Goal: Task Accomplishment & Management: Manage account settings

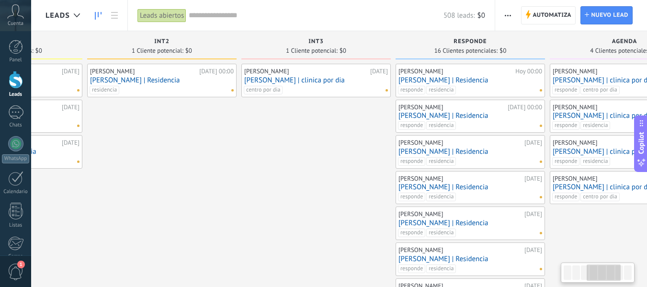
drag, startPoint x: 577, startPoint y: 176, endPoint x: 151, endPoint y: 172, distance: 426.0
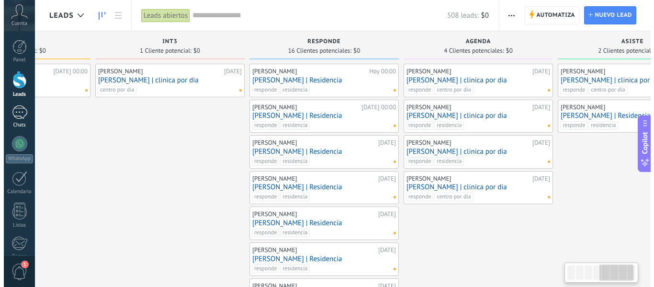
scroll to position [0, 647]
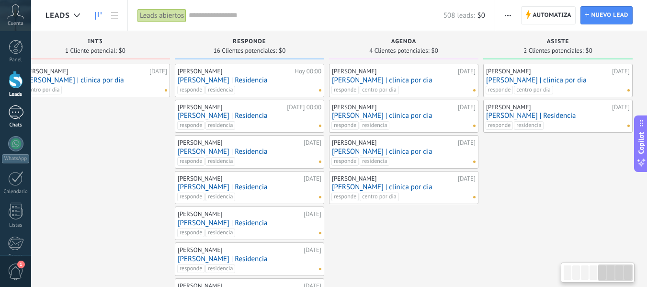
drag, startPoint x: 255, startPoint y: 151, endPoint x: 2, endPoint y: 125, distance: 253.9
click at [2, 125] on body ".abccls-1,.abccls-2{fill-rule:evenodd}.abccls-2{fill:#fff} .abfcls-1{fill:none}…" at bounding box center [323, 143] width 647 height 287
click at [568, 84] on link "[PERSON_NAME] | clinica por dia" at bounding box center [558, 80] width 144 height 8
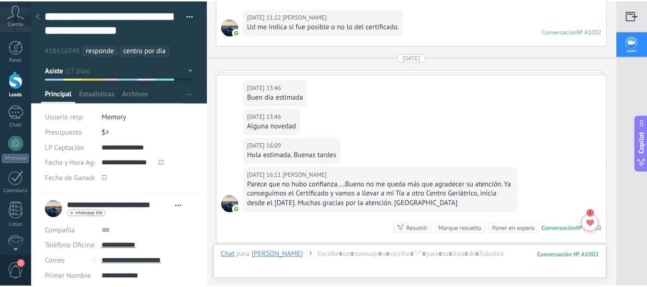
scroll to position [2348, 0]
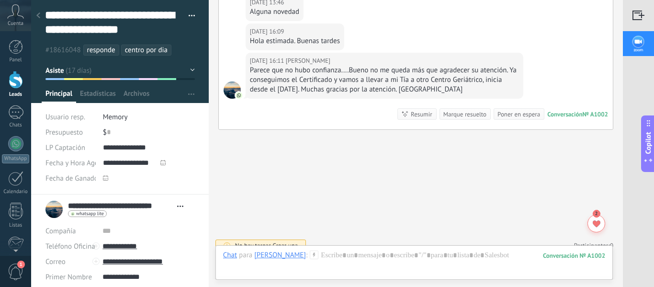
drag, startPoint x: 126, startPoint y: 242, endPoint x: 433, endPoint y: 211, distance: 308.7
drag, startPoint x: 155, startPoint y: 249, endPoint x: 97, endPoint y: 248, distance: 58.0
click at [97, 248] on div "**********" at bounding box center [120, 246] width 149 height 15
drag, startPoint x: 153, startPoint y: 26, endPoint x: 46, endPoint y: 11, distance: 107.5
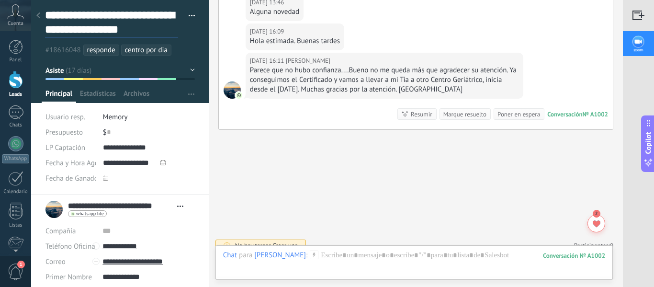
click at [46, 11] on textarea "**********" at bounding box center [111, 22] width 133 height 29
click at [17, 90] on link "Leads" at bounding box center [15, 84] width 31 height 27
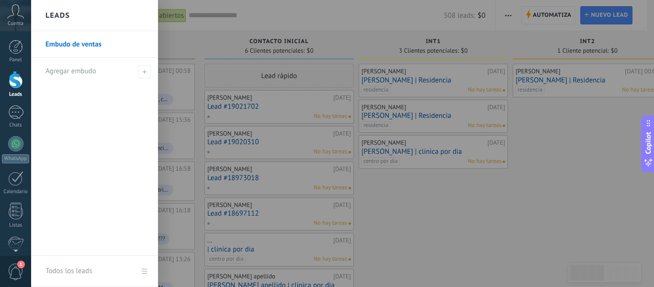
click at [574, 168] on div at bounding box center [358, 143] width 654 height 287
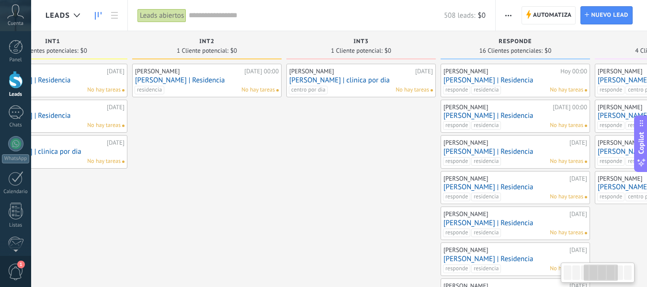
drag, startPoint x: 546, startPoint y: 233, endPoint x: 197, endPoint y: 208, distance: 349.7
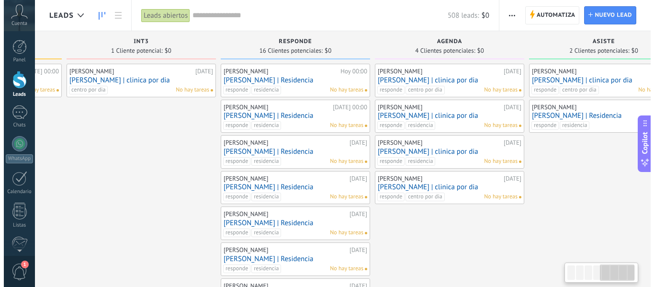
scroll to position [0, 647]
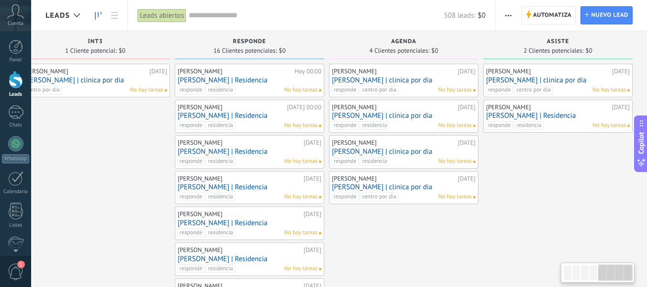
drag, startPoint x: 622, startPoint y: 216, endPoint x: 196, endPoint y: 212, distance: 426.4
click at [539, 112] on link "[PERSON_NAME] | Residencia" at bounding box center [558, 116] width 144 height 8
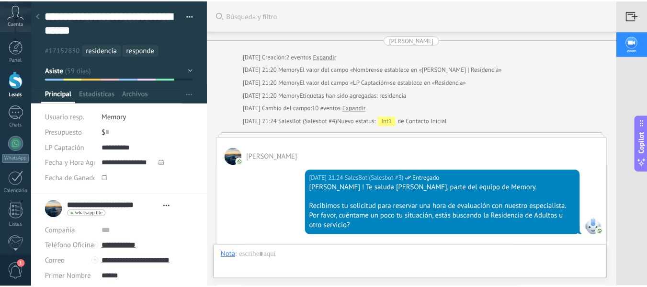
scroll to position [1211, 0]
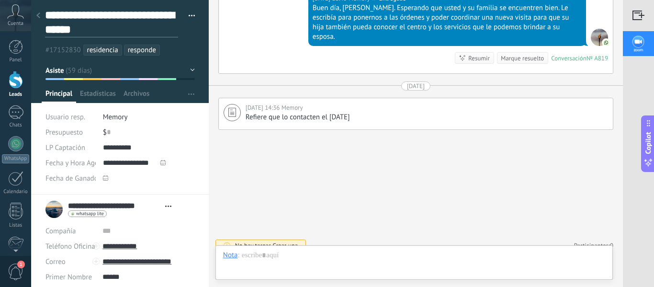
drag, startPoint x: 99, startPoint y: 28, endPoint x: 46, endPoint y: 17, distance: 53.8
click at [46, 17] on textarea "**********" at bounding box center [111, 22] width 133 height 29
drag, startPoint x: 137, startPoint y: 243, endPoint x: 371, endPoint y: 223, distance: 235.2
drag, startPoint x: 155, startPoint y: 245, endPoint x: 101, endPoint y: 246, distance: 53.7
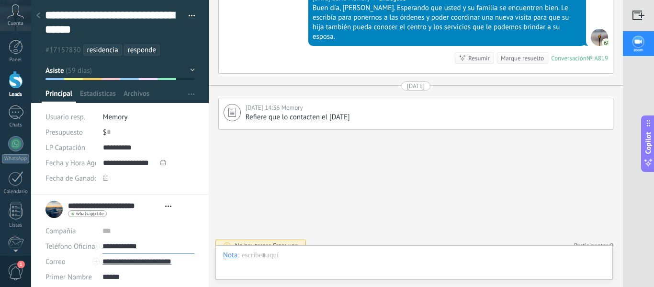
click at [103, 246] on input "**********" at bounding box center [149, 246] width 92 height 15
click at [16, 83] on div at bounding box center [16, 80] width 14 height 18
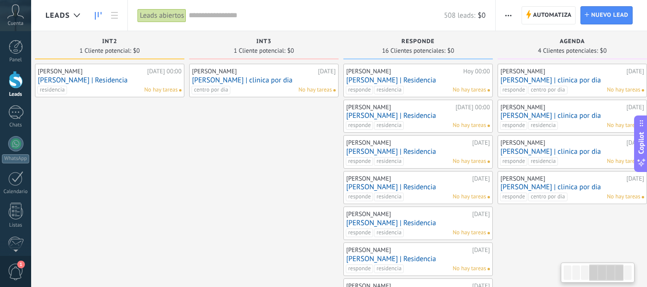
drag, startPoint x: 570, startPoint y: 205, endPoint x: 91, endPoint y: 194, distance: 478.8
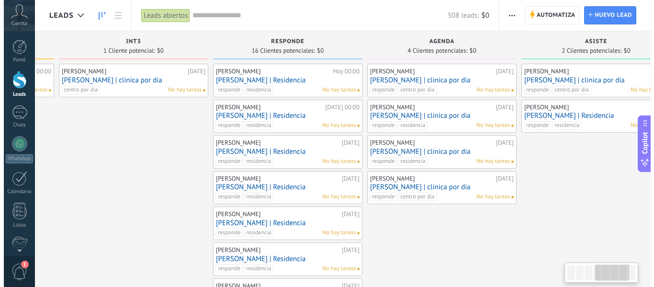
scroll to position [0, 647]
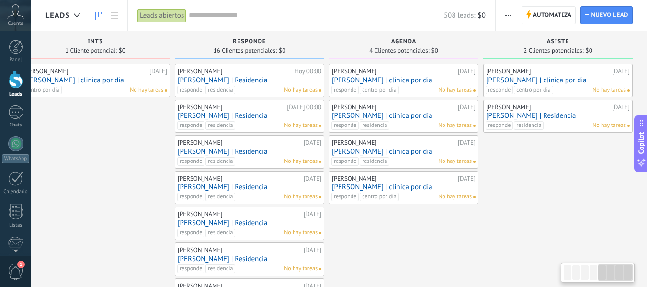
drag, startPoint x: 582, startPoint y: 229, endPoint x: 362, endPoint y: 218, distance: 220.2
click at [404, 181] on div "[PERSON_NAME]" at bounding box center [394, 179] width 124 height 8
click at [405, 188] on link "[PERSON_NAME] | clinica por dia" at bounding box center [404, 187] width 144 height 8
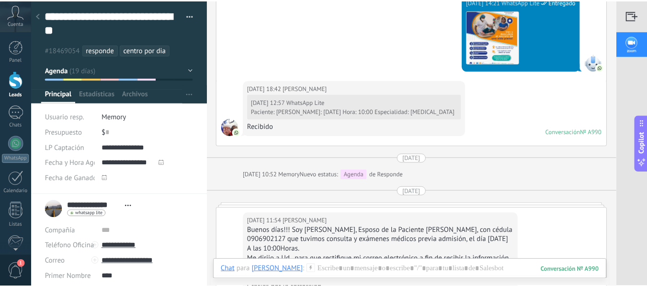
scroll to position [1047, 0]
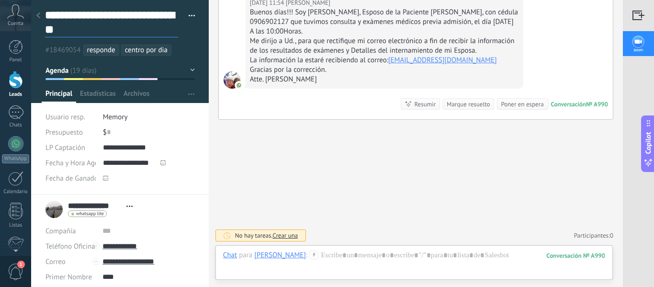
drag, startPoint x: 69, startPoint y: 34, endPoint x: 45, endPoint y: 18, distance: 28.4
click at [45, 18] on textarea "**********" at bounding box center [111, 22] width 133 height 29
drag, startPoint x: 149, startPoint y: 247, endPoint x: 112, endPoint y: 248, distance: 37.4
click at [112, 248] on input "**********" at bounding box center [149, 246] width 92 height 15
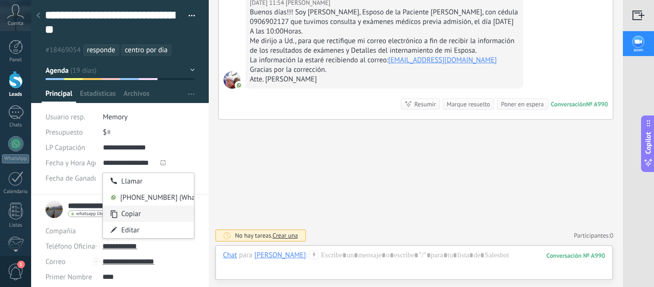
click at [154, 218] on div "Copiar" at bounding box center [148, 214] width 91 height 16
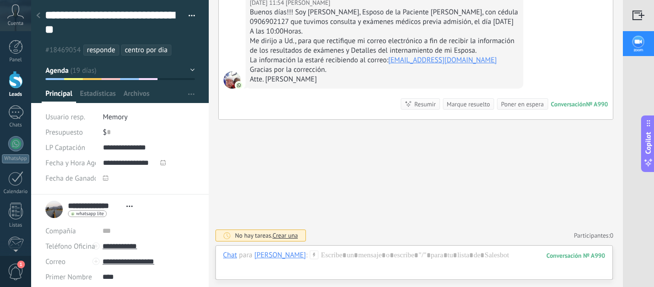
click at [22, 78] on div at bounding box center [16, 80] width 14 height 18
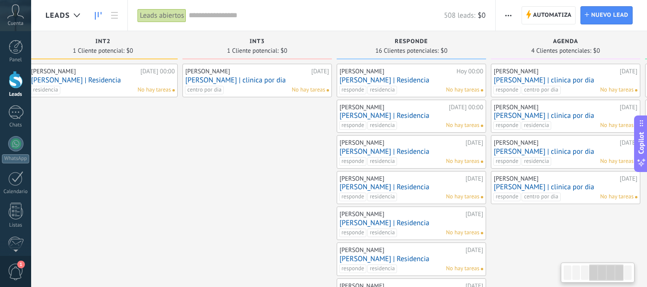
scroll to position [0, 485]
drag, startPoint x: 530, startPoint y: 178, endPoint x: 45, endPoint y: 155, distance: 485.9
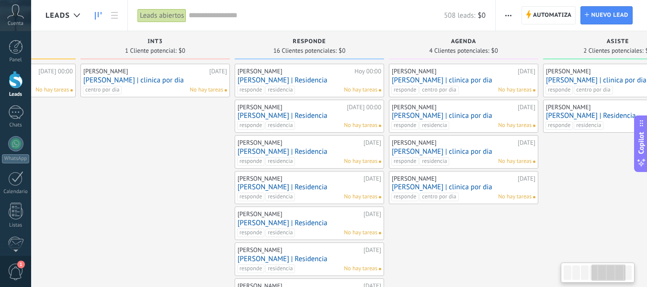
drag, startPoint x: 551, startPoint y: 214, endPoint x: 439, endPoint y: 211, distance: 111.2
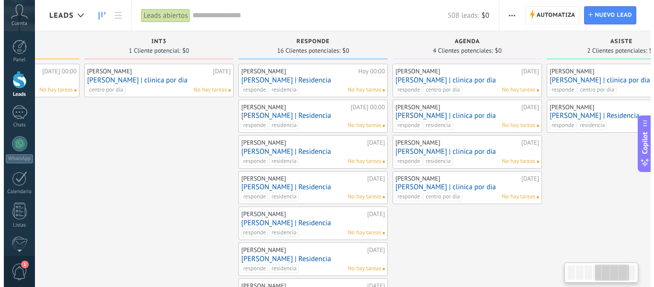
scroll to position [0, 597]
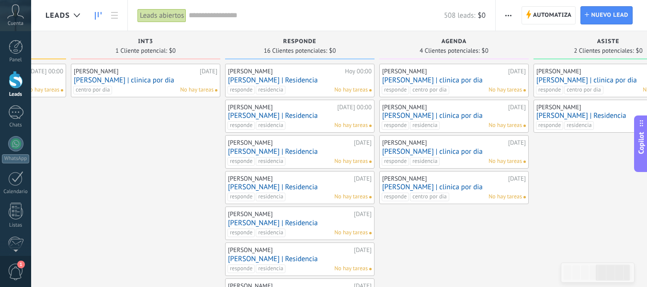
click at [444, 151] on link "[PERSON_NAME] | clinica por dia" at bounding box center [454, 152] width 144 height 8
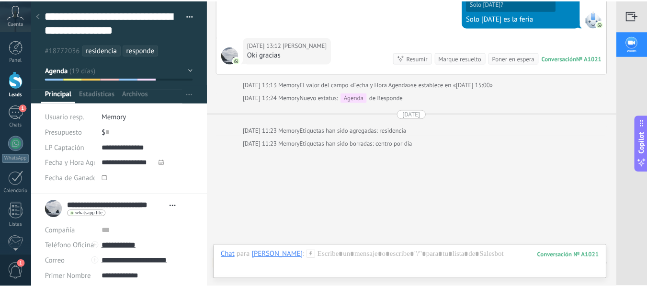
scroll to position [1632, 0]
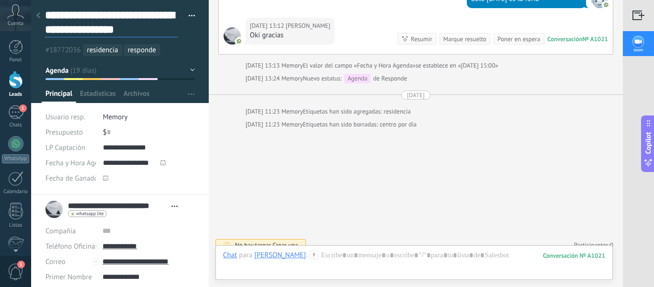
drag, startPoint x: 118, startPoint y: 33, endPoint x: 49, endPoint y: 13, distance: 71.1
click at [49, 13] on textarea "**********" at bounding box center [111, 22] width 133 height 29
drag, startPoint x: 153, startPoint y: 246, endPoint x: 101, endPoint y: 248, distance: 52.2
click at [103, 248] on input "**********" at bounding box center [149, 246] width 92 height 15
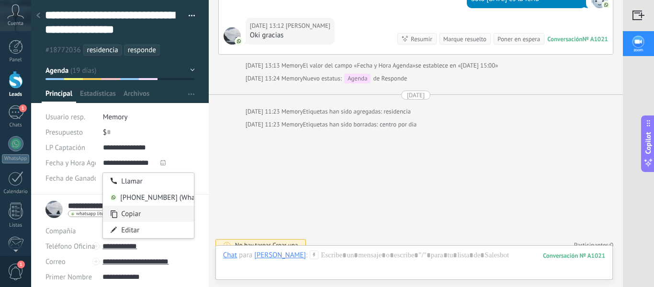
click at [126, 216] on div "Copiar" at bounding box center [148, 214] width 91 height 16
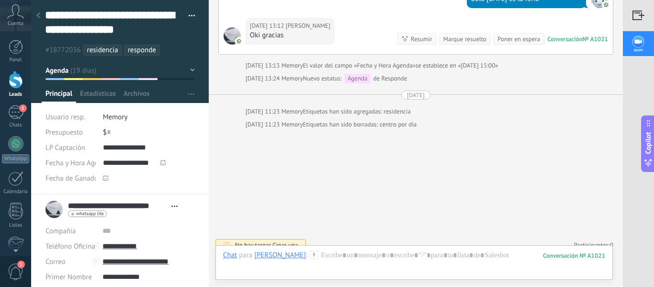
click at [15, 80] on div at bounding box center [16, 80] width 14 height 18
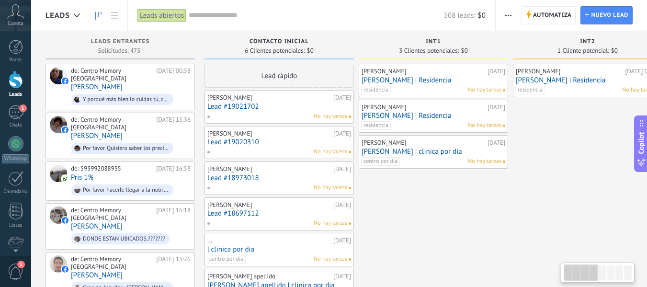
drag, startPoint x: 567, startPoint y: 205, endPoint x: 288, endPoint y: 190, distance: 279.2
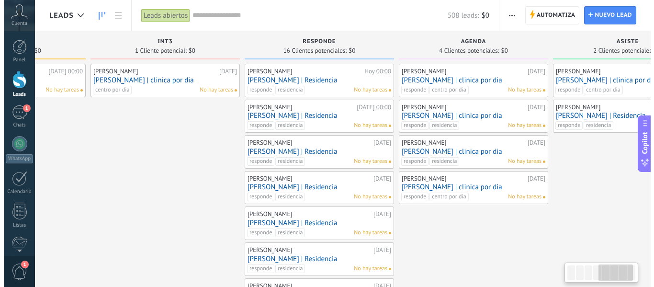
scroll to position [0, 582]
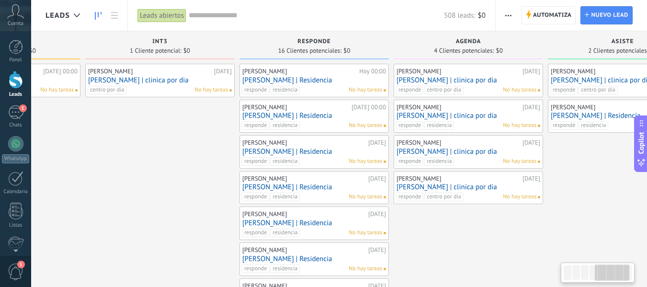
drag, startPoint x: 491, startPoint y: 177, endPoint x: 187, endPoint y: 190, distance: 304.1
click at [459, 115] on link "[PERSON_NAME] | clinica por dia" at bounding box center [469, 116] width 144 height 8
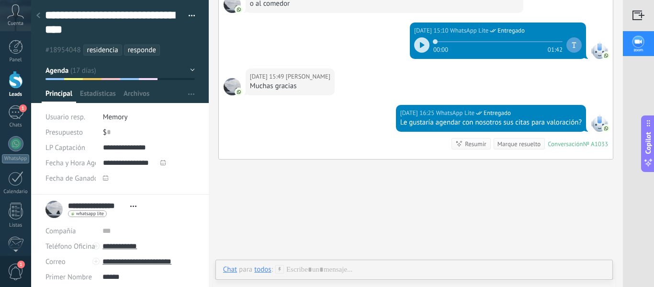
scroll to position [1825, 0]
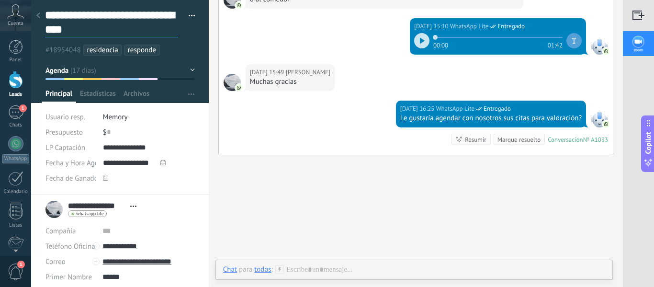
drag, startPoint x: 63, startPoint y: 31, endPoint x: 43, endPoint y: 17, distance: 24.1
click at [43, 17] on div "**********" at bounding box center [120, 97] width 178 height 195
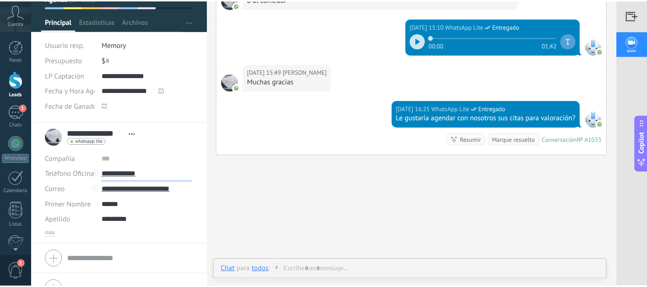
scroll to position [90, 0]
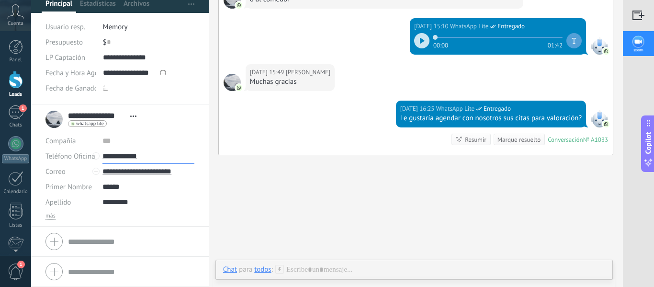
drag, startPoint x: 156, startPoint y: 155, endPoint x: 99, endPoint y: 157, distance: 56.6
click at [99, 157] on div "**********" at bounding box center [120, 156] width 149 height 15
click at [24, 79] on link "Leads" at bounding box center [15, 84] width 31 height 27
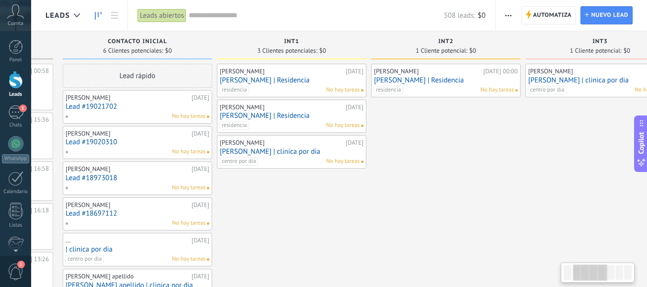
scroll to position [0, 348]
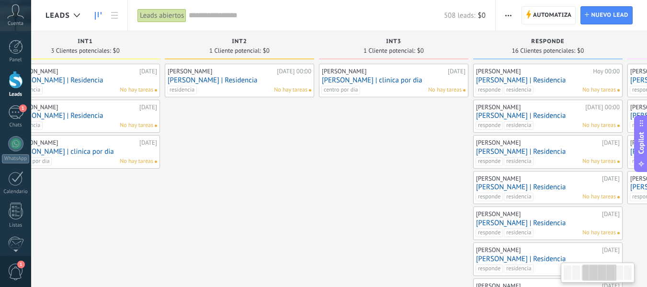
drag, startPoint x: 569, startPoint y: 199, endPoint x: 220, endPoint y: 178, distance: 349.0
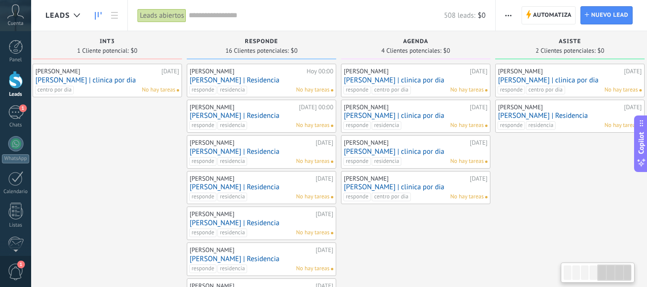
drag, startPoint x: 405, startPoint y: 203, endPoint x: 117, endPoint y: 194, distance: 288.1
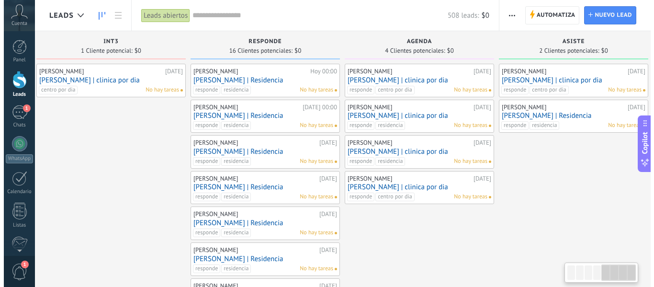
scroll to position [0, 636]
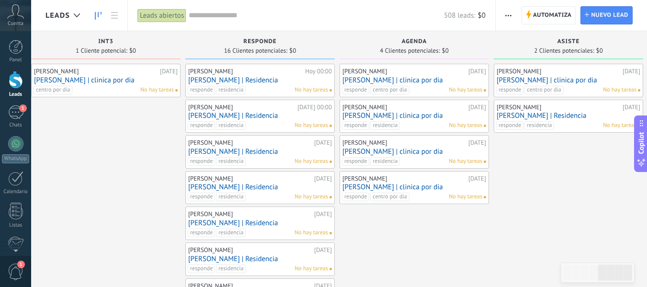
click at [367, 79] on link "[PERSON_NAME] | clinica por dia" at bounding box center [415, 80] width 144 height 8
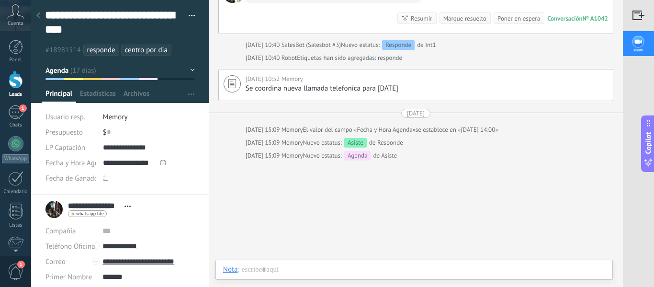
scroll to position [306, 0]
drag, startPoint x: 69, startPoint y: 33, endPoint x: 46, endPoint y: 20, distance: 26.8
click at [46, 20] on textarea "**********" at bounding box center [111, 22] width 133 height 29
drag, startPoint x: 152, startPoint y: 248, endPoint x: 101, endPoint y: 249, distance: 50.8
click at [103, 249] on input "**********" at bounding box center [149, 246] width 92 height 15
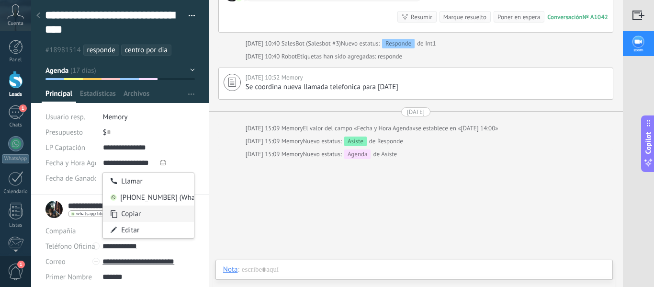
click at [143, 217] on div "Copiar" at bounding box center [148, 214] width 91 height 16
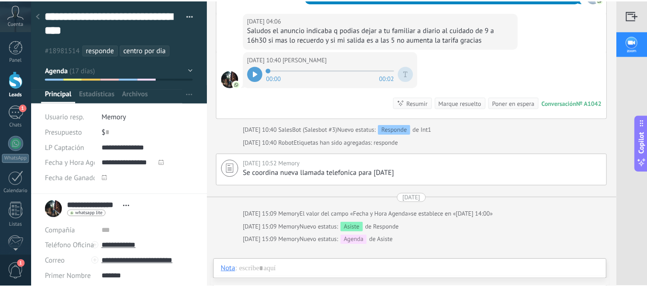
scroll to position [218, 0]
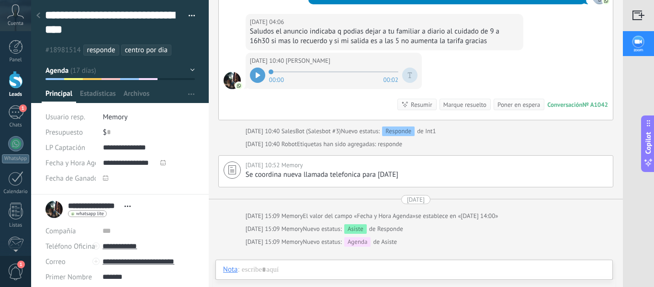
click at [18, 77] on div at bounding box center [16, 80] width 14 height 18
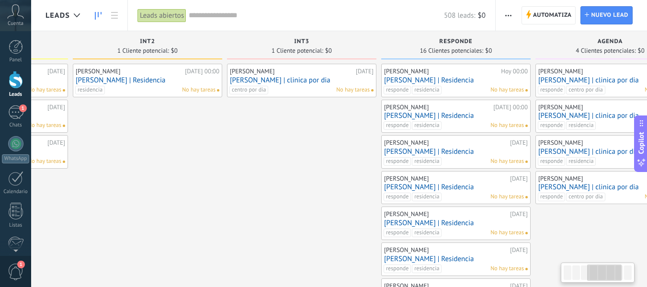
scroll to position [0, 445]
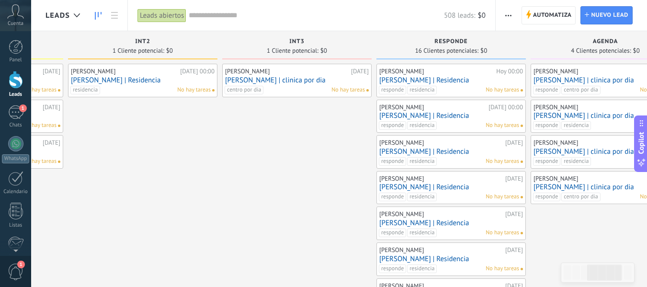
drag, startPoint x: 594, startPoint y: 218, endPoint x: 149, endPoint y: 194, distance: 445.7
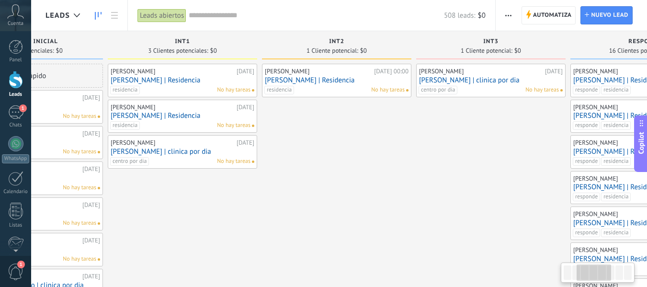
drag, startPoint x: 149, startPoint y: 194, endPoint x: 343, endPoint y: 183, distance: 194.4
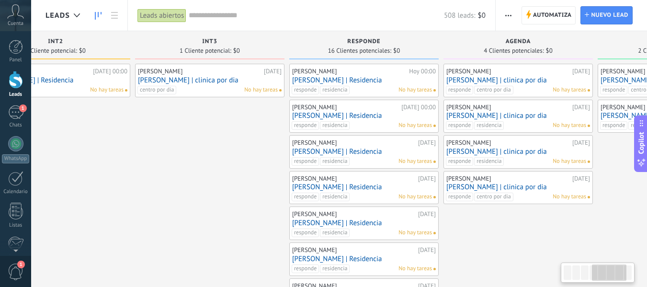
scroll to position [0, 537]
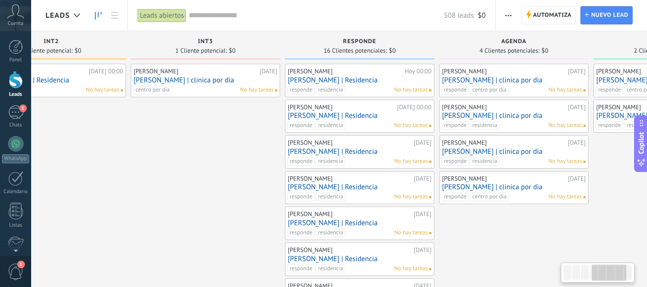
drag, startPoint x: 481, startPoint y: 205, endPoint x: 195, endPoint y: 200, distance: 285.6
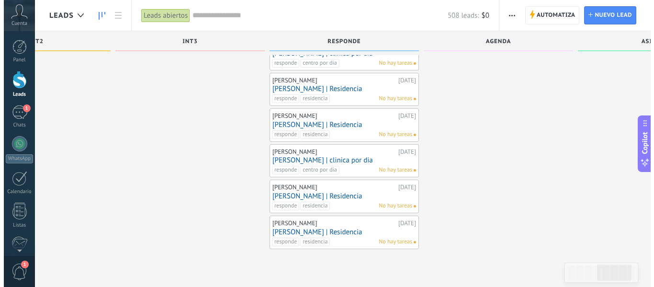
scroll to position [383, 0]
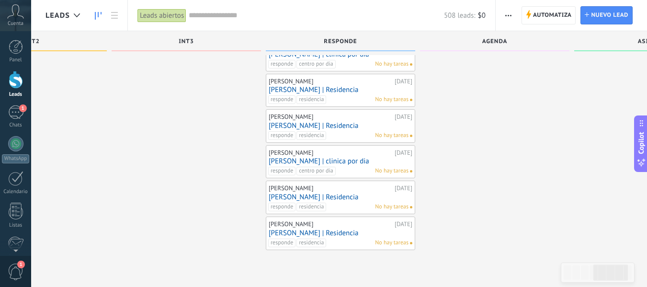
click at [334, 238] on div "[PERSON_NAME] [DATE] [PERSON_NAME] | Residencia responde residencia No hay tare…" at bounding box center [341, 233] width 144 height 28
click at [305, 234] on link "[PERSON_NAME] | Residencia" at bounding box center [341, 233] width 144 height 8
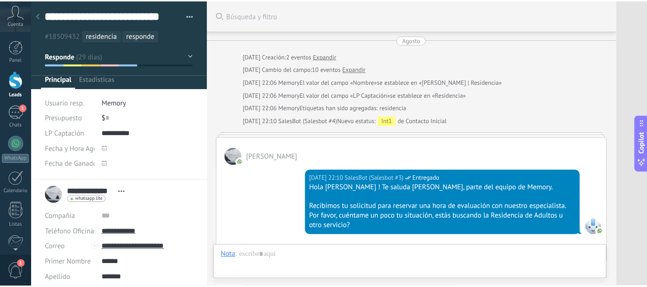
scroll to position [874, 0]
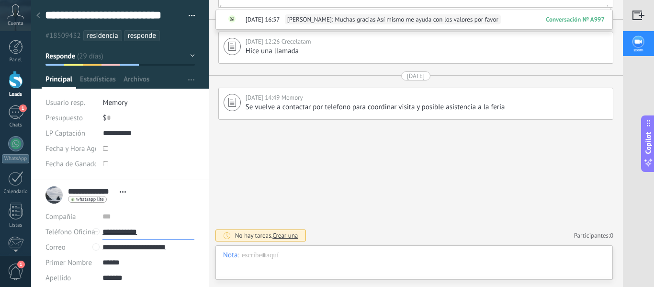
drag, startPoint x: 152, startPoint y: 229, endPoint x: 101, endPoint y: 232, distance: 51.9
click at [101, 232] on div "**********" at bounding box center [120, 231] width 149 height 15
drag, startPoint x: 172, startPoint y: 19, endPoint x: 41, endPoint y: 19, distance: 130.8
click at [41, 19] on div "**********" at bounding box center [120, 90] width 178 height 180
drag, startPoint x: 156, startPoint y: 234, endPoint x: 101, endPoint y: 231, distance: 54.7
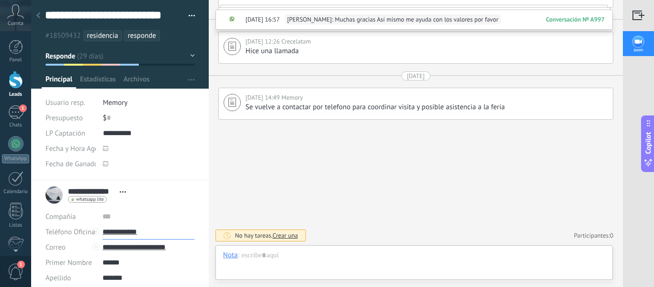
click at [103, 231] on input "**********" at bounding box center [149, 231] width 92 height 15
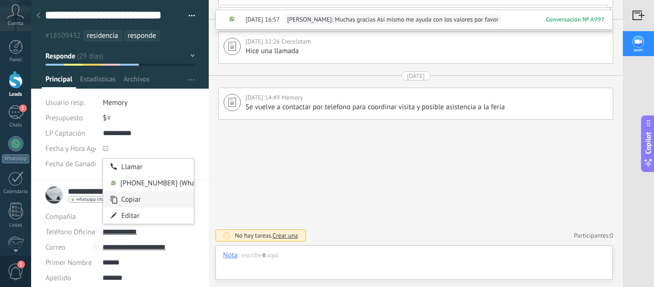
click at [133, 203] on div "Copiar" at bounding box center [148, 199] width 91 height 16
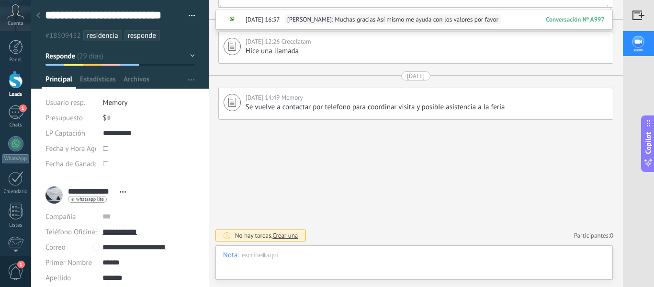
click at [18, 80] on div at bounding box center [16, 80] width 14 height 18
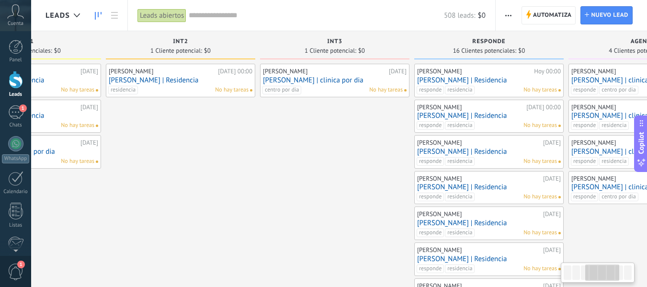
drag, startPoint x: 531, startPoint y: 216, endPoint x: 124, endPoint y: 200, distance: 408.1
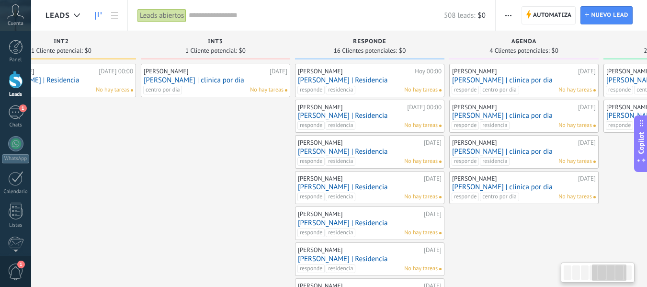
drag, startPoint x: 327, startPoint y: 218, endPoint x: 207, endPoint y: 205, distance: 120.0
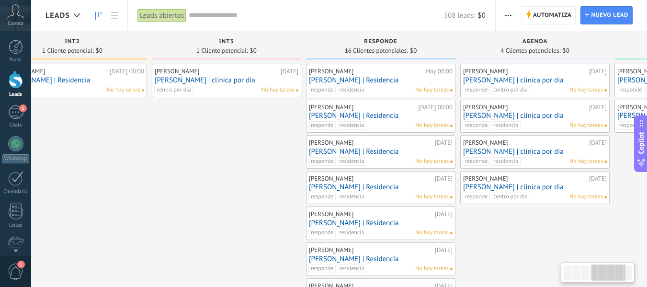
drag, startPoint x: 228, startPoint y: 158, endPoint x: 239, endPoint y: 114, distance: 45.1
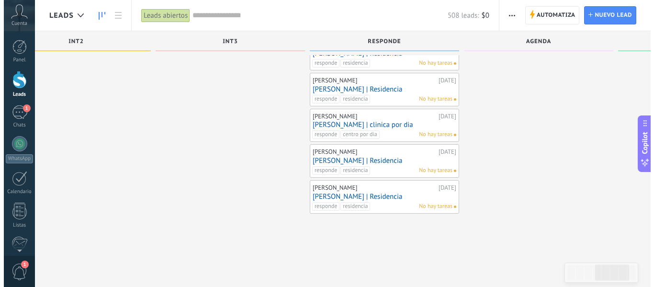
scroll to position [423, 0]
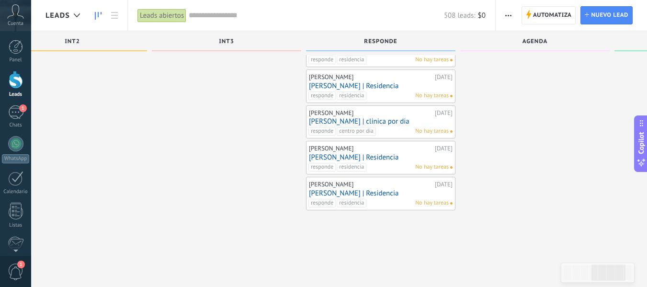
click at [367, 154] on link "[PERSON_NAME] | Residencia" at bounding box center [381, 157] width 144 height 8
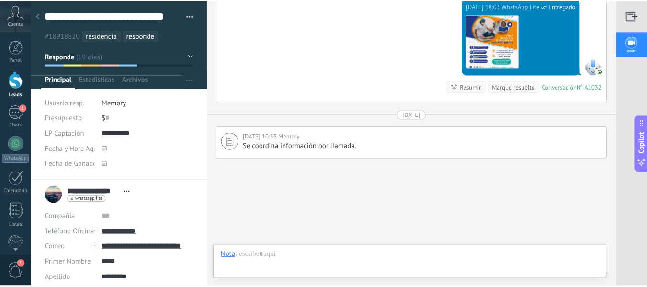
scroll to position [514, 0]
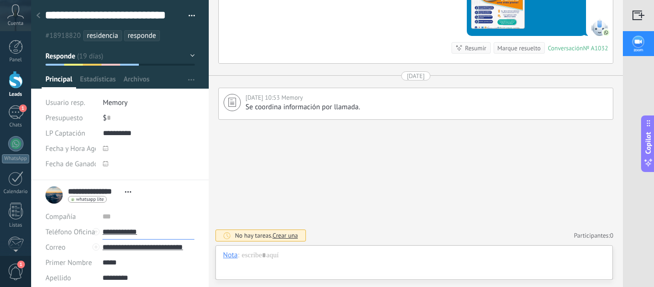
drag, startPoint x: 154, startPoint y: 229, endPoint x: 92, endPoint y: 235, distance: 62.6
click at [92, 235] on div "Teléfono Oficina Ofic. directo Celular Fax Casa Otro Teléfono Oficina" at bounding box center [120, 231] width 149 height 15
drag, startPoint x: 150, startPoint y: 14, endPoint x: 47, endPoint y: 21, distance: 103.2
click at [47, 21] on textarea "**********" at bounding box center [111, 15] width 133 height 15
click at [20, 79] on div at bounding box center [16, 80] width 14 height 18
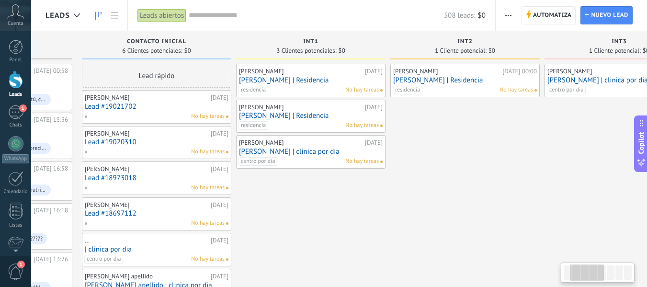
drag, startPoint x: 455, startPoint y: 159, endPoint x: 260, endPoint y: 204, distance: 199.7
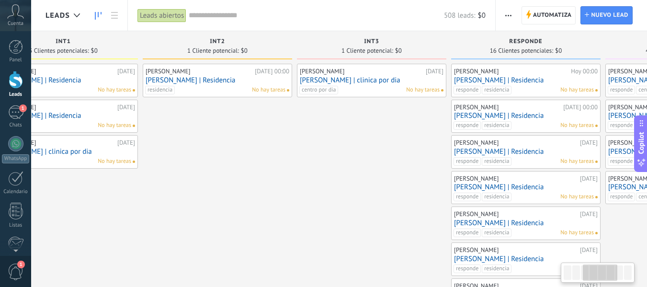
drag, startPoint x: 430, startPoint y: 177, endPoint x: 195, endPoint y: 174, distance: 234.3
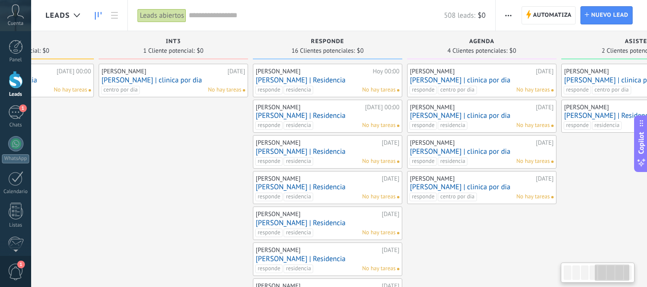
scroll to position [0, 577]
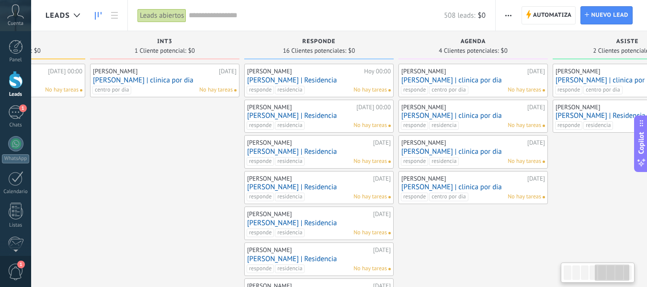
drag, startPoint x: 307, startPoint y: 191, endPoint x: 100, endPoint y: 183, distance: 207.1
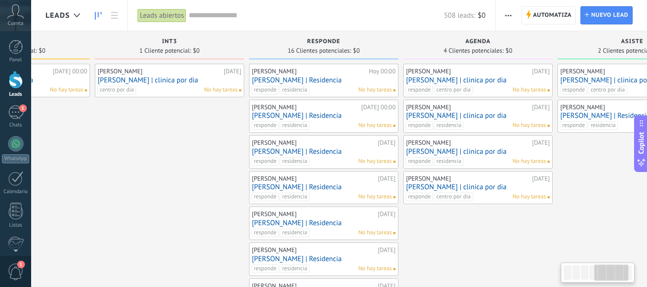
drag, startPoint x: 503, startPoint y: 221, endPoint x: 503, endPoint y: 129, distance: 92.5
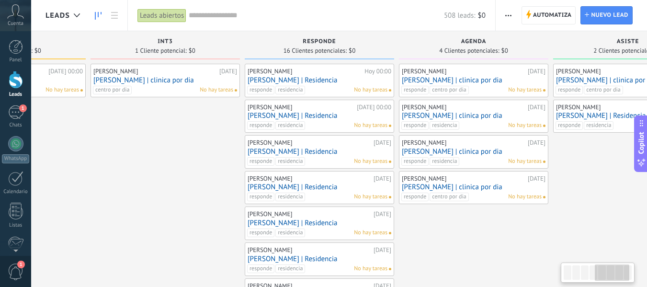
drag, startPoint x: 467, startPoint y: 230, endPoint x: 463, endPoint y: 171, distance: 59.1
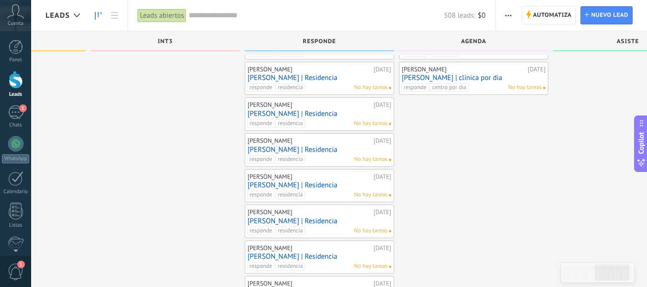
scroll to position [111, 0]
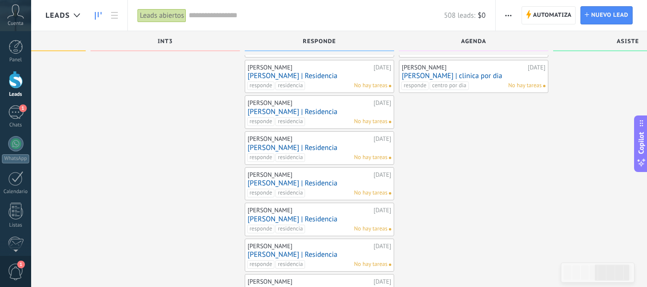
click at [153, 19] on div "Leads abiertos" at bounding box center [162, 16] width 49 height 14
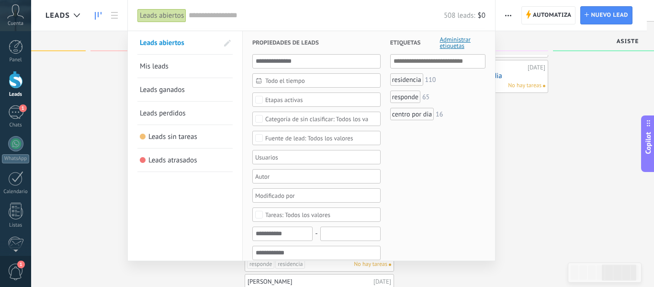
click at [187, 113] on link "Leads perdidos" at bounding box center [185, 113] width 91 height 23
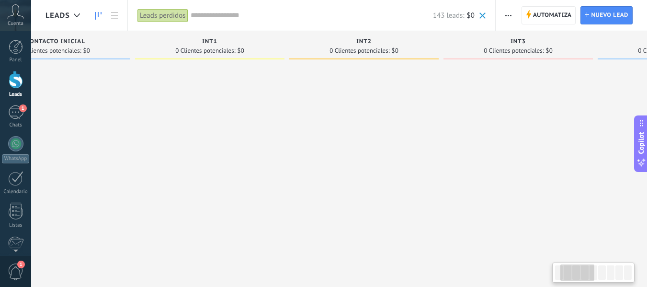
drag, startPoint x: 320, startPoint y: 176, endPoint x: 59, endPoint y: 161, distance: 261.1
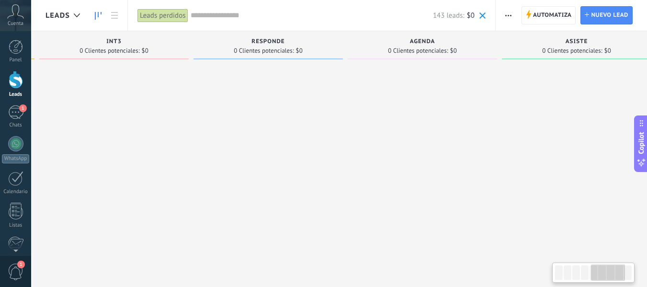
scroll to position [0, 709]
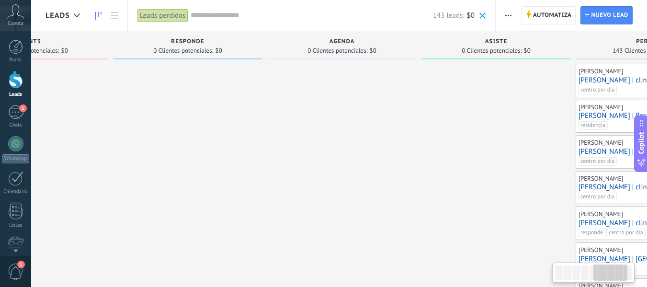
drag, startPoint x: 481, startPoint y: 109, endPoint x: 0, endPoint y: 99, distance: 481.2
click at [0, 99] on body ".abccls-1,.abccls-2{fill-rule:evenodd}.abccls-2{fill:#fff} .abfcls-1{fill:none}…" at bounding box center [323, 143] width 647 height 287
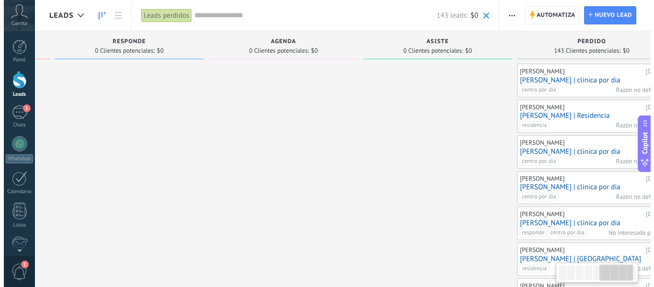
scroll to position [0, 801]
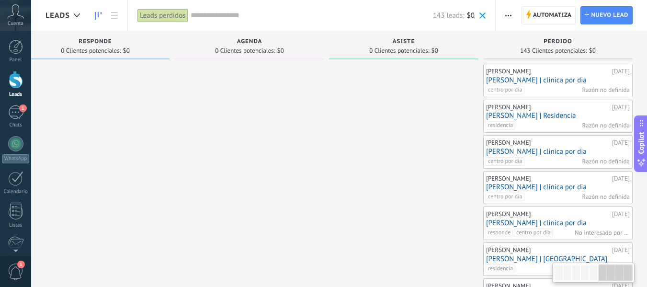
drag, startPoint x: 429, startPoint y: 161, endPoint x: 187, endPoint y: 151, distance: 242.6
click at [559, 80] on link "[PERSON_NAME] | clinica por dia" at bounding box center [558, 80] width 144 height 8
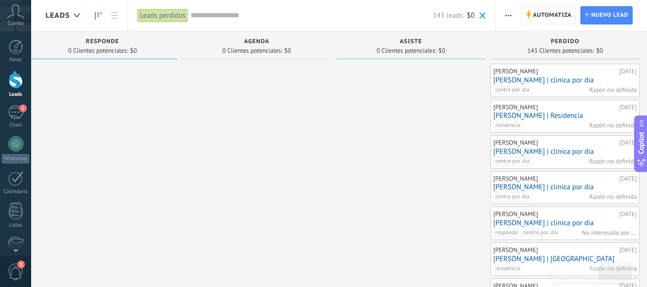
click at [523, 119] on link "[PERSON_NAME] | Residencia" at bounding box center [566, 116] width 144 height 8
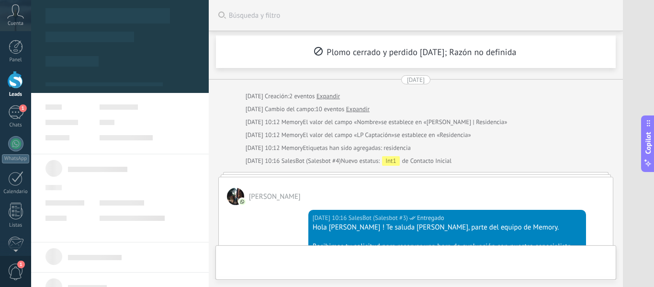
type textarea "**********"
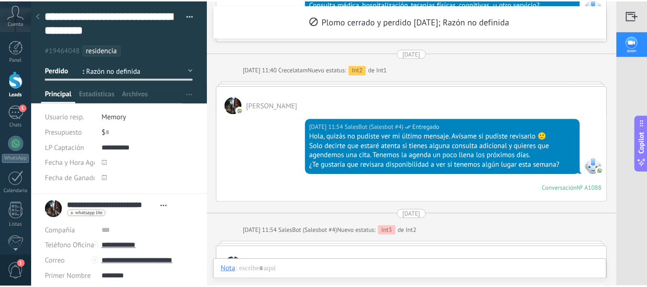
scroll to position [259, 0]
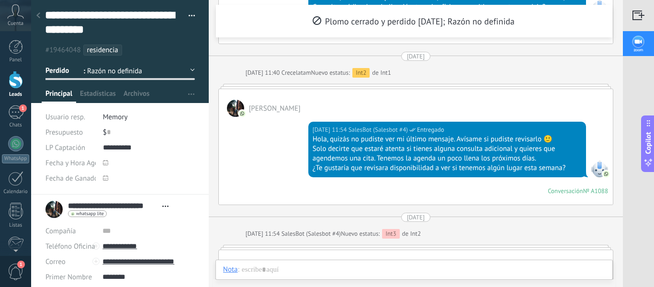
click at [22, 76] on div at bounding box center [16, 80] width 14 height 18
